Goal: Transaction & Acquisition: Purchase product/service

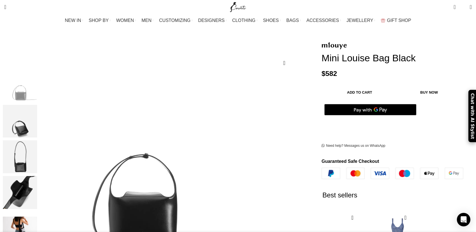
scroll to position [102, 0]
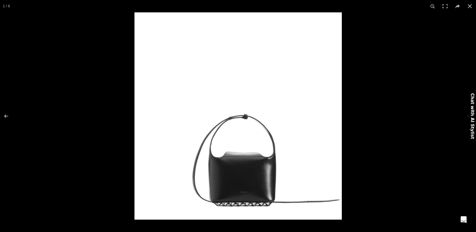
scroll to position [0, 830]
click at [7, 116] on button at bounding box center [10, 116] width 20 height 28
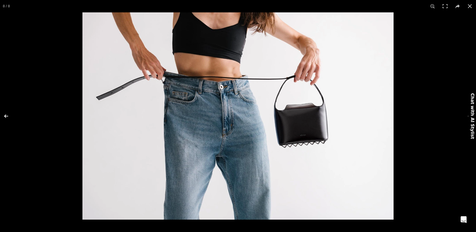
click at [7, 116] on button at bounding box center [10, 116] width 20 height 28
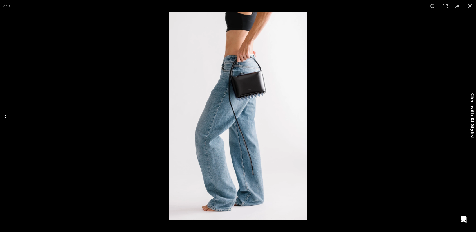
click at [7, 116] on button at bounding box center [10, 116] width 20 height 28
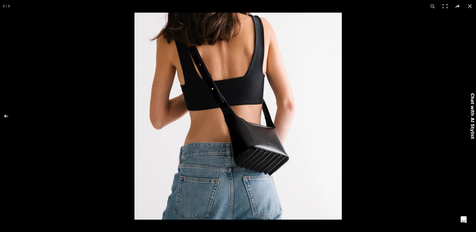
scroll to position [0, 889]
click at [7, 116] on button at bounding box center [10, 116] width 20 height 28
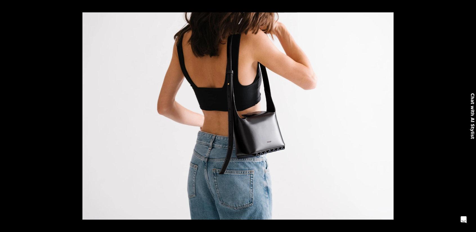
click at [7, 116] on button at bounding box center [10, 116] width 20 height 28
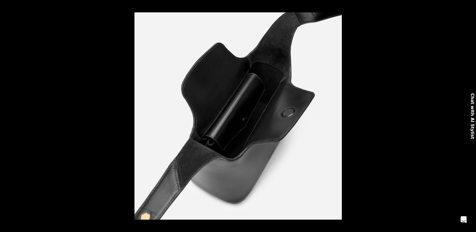
click at [7, 116] on button at bounding box center [10, 116] width 20 height 28
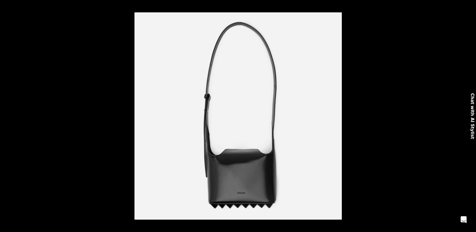
click at [7, 116] on button at bounding box center [10, 116] width 20 height 28
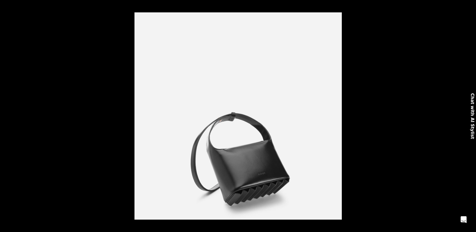
click at [7, 116] on button at bounding box center [10, 116] width 20 height 28
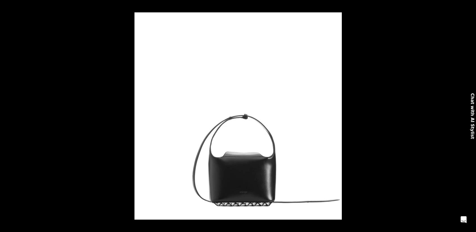
click at [7, 116] on button at bounding box center [10, 116] width 20 height 28
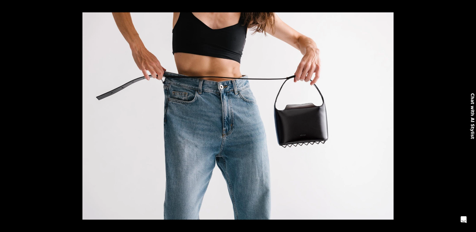
click at [7, 116] on button at bounding box center [10, 116] width 20 height 28
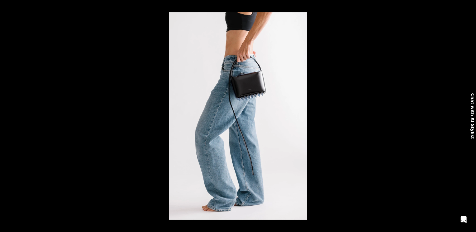
click at [7, 116] on button at bounding box center [10, 116] width 20 height 28
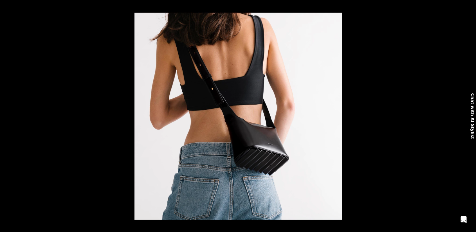
click at [7, 116] on button at bounding box center [10, 116] width 20 height 28
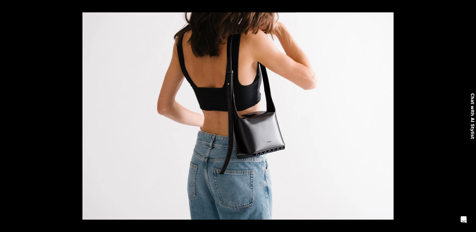
click at [7, 116] on button at bounding box center [10, 116] width 20 height 28
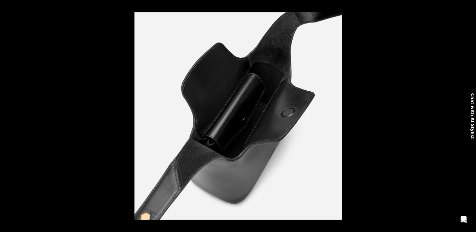
click at [7, 116] on button at bounding box center [10, 116] width 20 height 28
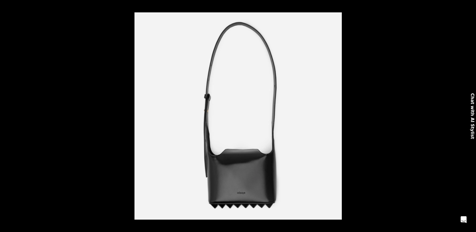
click at [7, 116] on button at bounding box center [10, 116] width 20 height 28
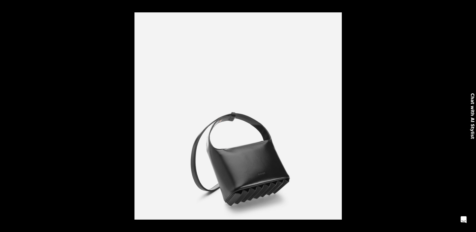
click at [7, 116] on button at bounding box center [10, 116] width 20 height 28
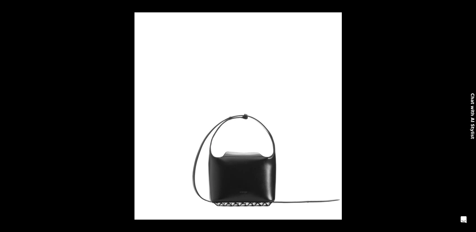
click at [7, 116] on button at bounding box center [10, 116] width 20 height 28
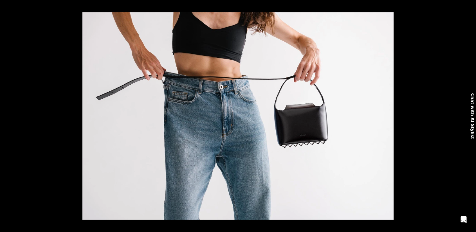
scroll to position [0, 948]
click at [7, 116] on button at bounding box center [10, 116] width 20 height 28
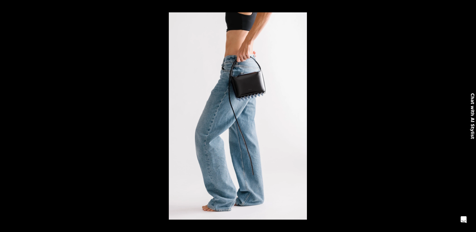
click at [7, 116] on button at bounding box center [10, 116] width 20 height 28
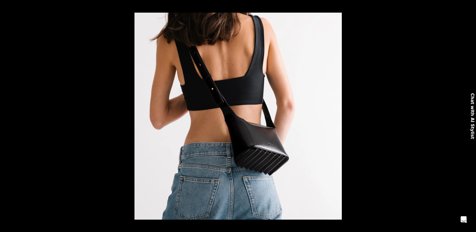
click at [7, 116] on button at bounding box center [10, 116] width 20 height 28
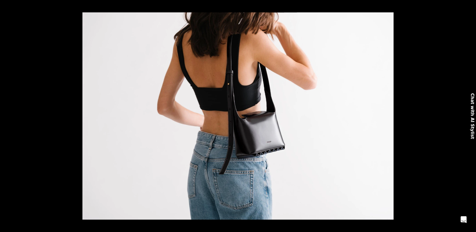
click at [7, 116] on button at bounding box center [10, 116] width 20 height 28
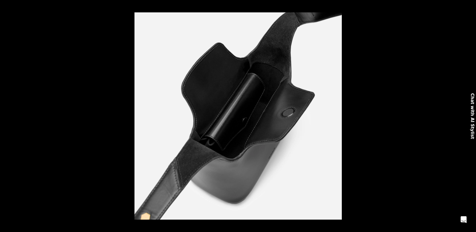
click at [7, 116] on button at bounding box center [10, 116] width 20 height 28
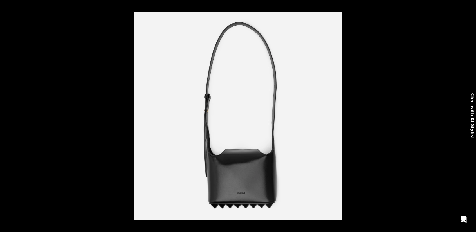
click at [7, 116] on button at bounding box center [10, 116] width 20 height 28
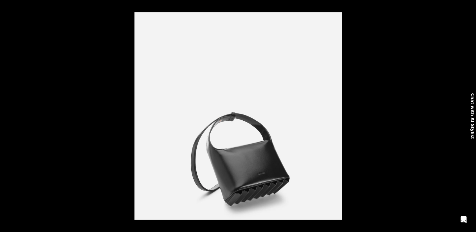
click at [7, 116] on button at bounding box center [10, 116] width 20 height 28
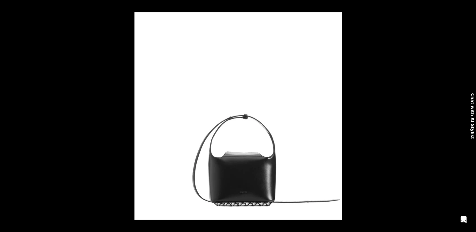
click at [7, 116] on button at bounding box center [10, 116] width 20 height 28
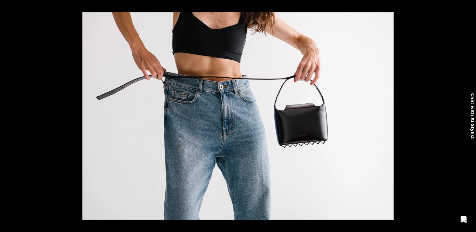
click at [7, 116] on button at bounding box center [10, 116] width 20 height 28
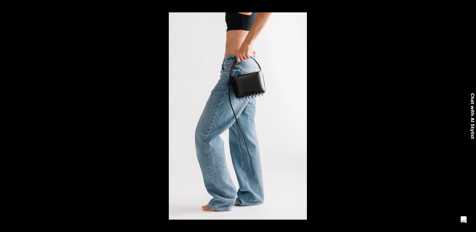
click at [7, 116] on button at bounding box center [10, 116] width 20 height 28
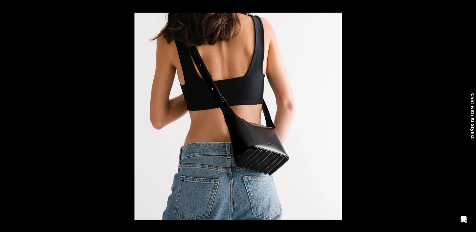
click at [7, 116] on button at bounding box center [10, 116] width 20 height 28
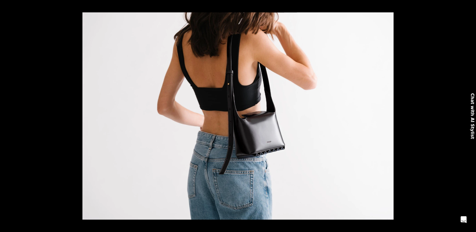
click at [7, 116] on button at bounding box center [10, 116] width 20 height 28
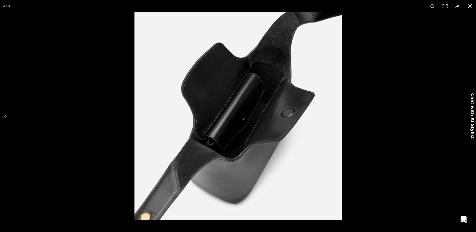
click at [471, 5] on button at bounding box center [470, 6] width 12 height 12
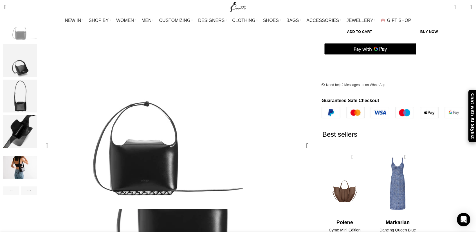
scroll to position [113, 0]
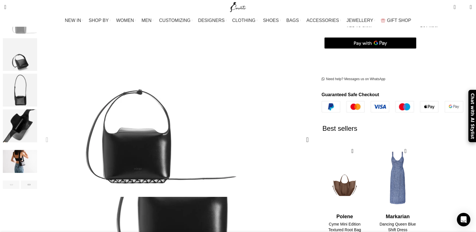
click at [205, 121] on img "1 / 8" at bounding box center [132, 91] width 211 height 211
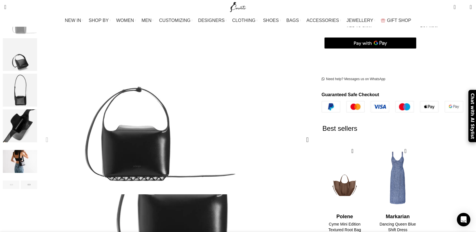
click at [209, 142] on img "1 / 8" at bounding box center [131, 88] width 211 height 211
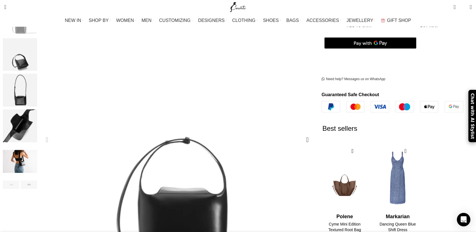
click at [54, 133] on div "Previous slide" at bounding box center [47, 140] width 14 height 14
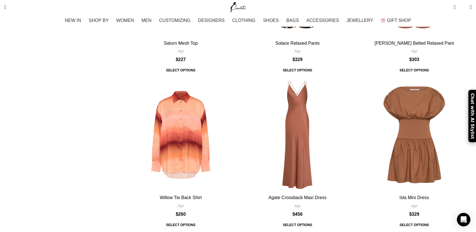
scroll to position [1774, 0]
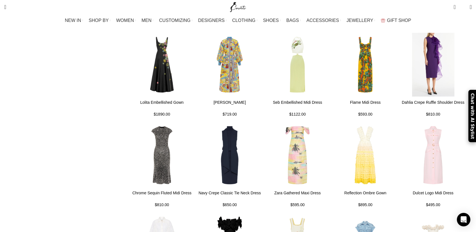
scroll to position [422, 0]
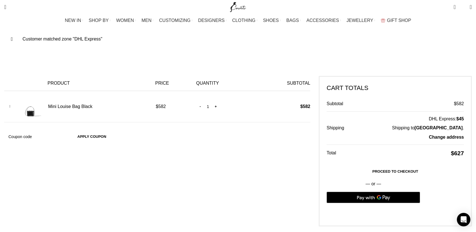
scroll to position [113, 0]
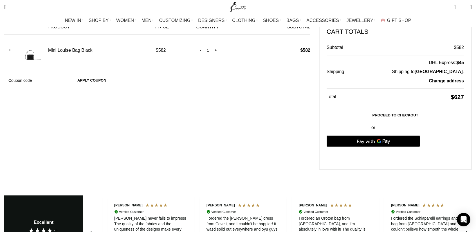
click at [385, 110] on link "Proceed to checkout" at bounding box center [395, 116] width 137 height 12
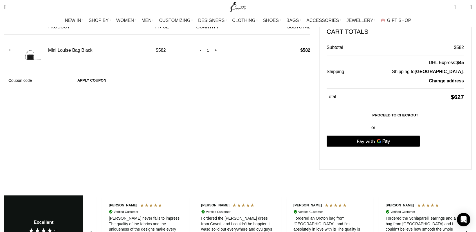
scroll to position [0, 830]
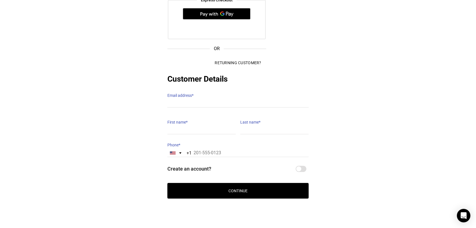
scroll to position [92, 0]
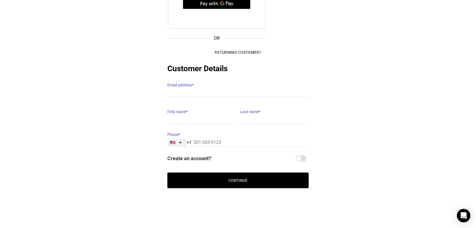
click at [182, 139] on div "United States +1" at bounding box center [177, 143] width 19 height 8
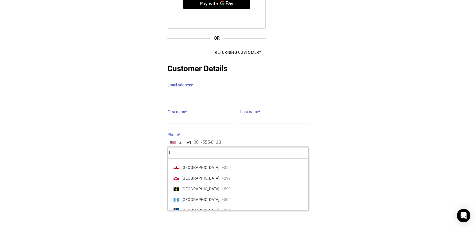
scroll to position [0, 0]
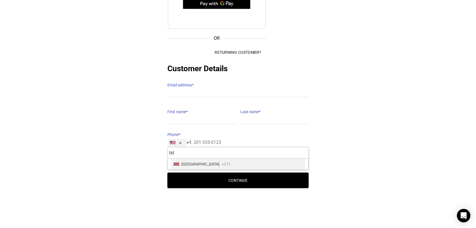
type input "lat"
click at [222, 160] on span "+371" at bounding box center [226, 164] width 9 height 8
